Goal: Task Accomplishment & Management: Use online tool/utility

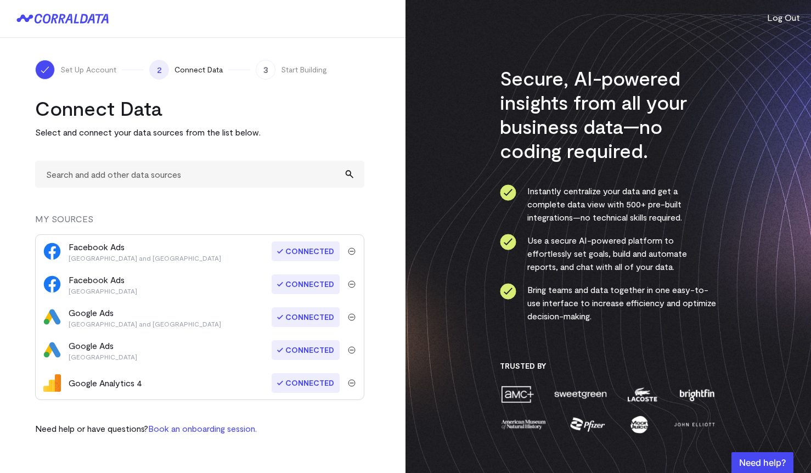
scroll to position [55, 0]
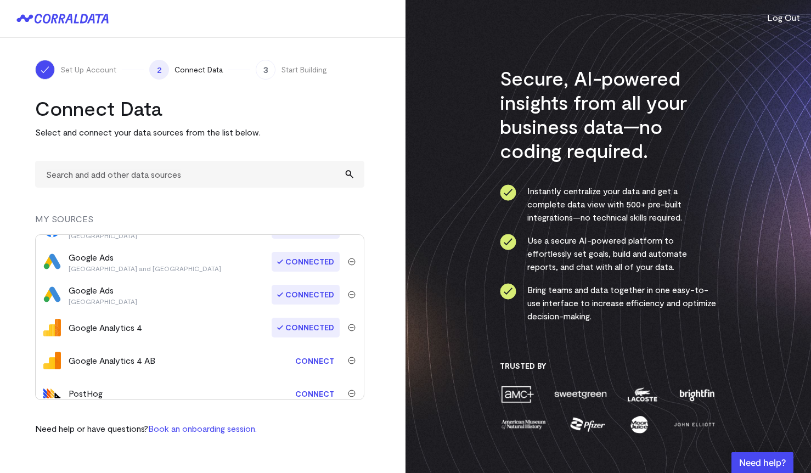
click at [302, 355] on link "Connect" at bounding box center [315, 360] width 50 height 20
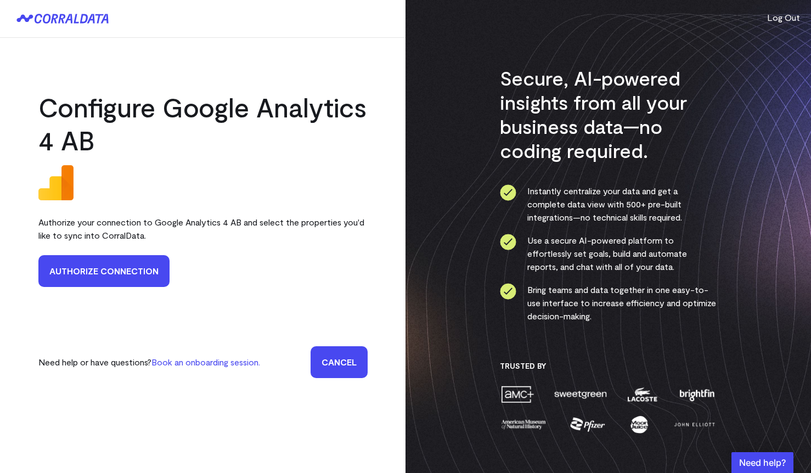
click at [128, 260] on link "Authorize Connection" at bounding box center [103, 271] width 131 height 32
